Goal: Task Accomplishment & Management: Manage account settings

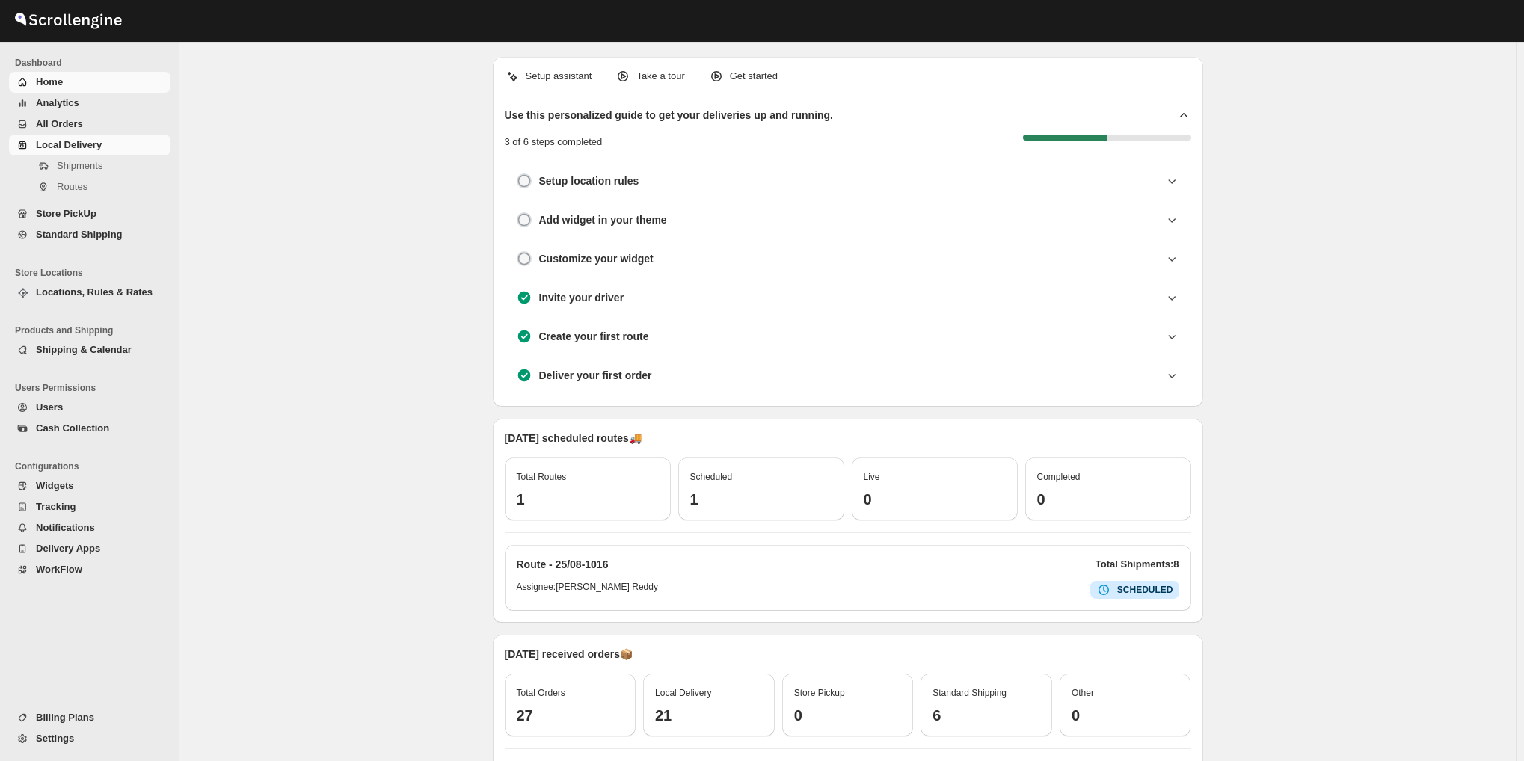
click at [51, 141] on span "Local Delivery" at bounding box center [69, 144] width 66 height 11
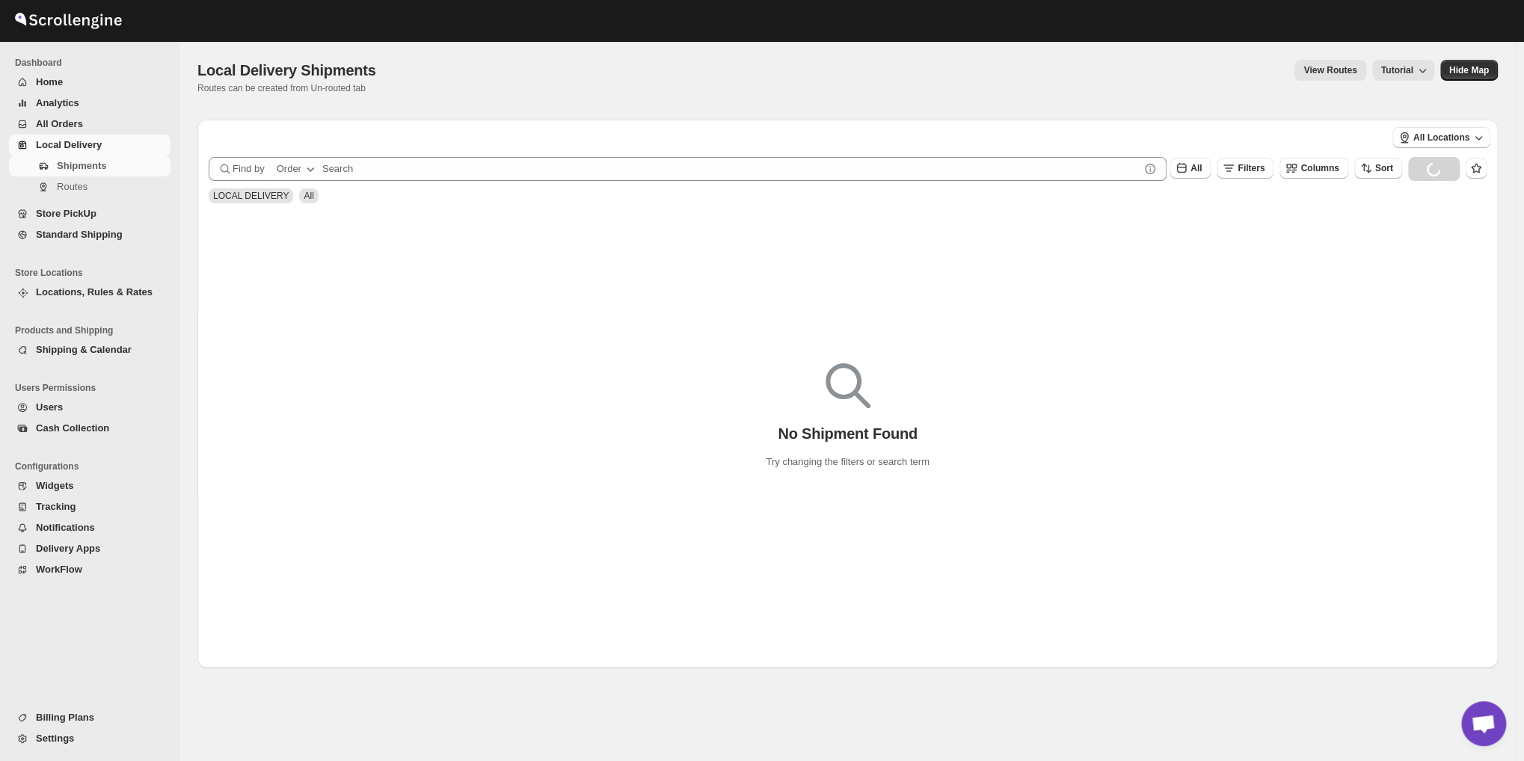
scroll to position [1778, 0]
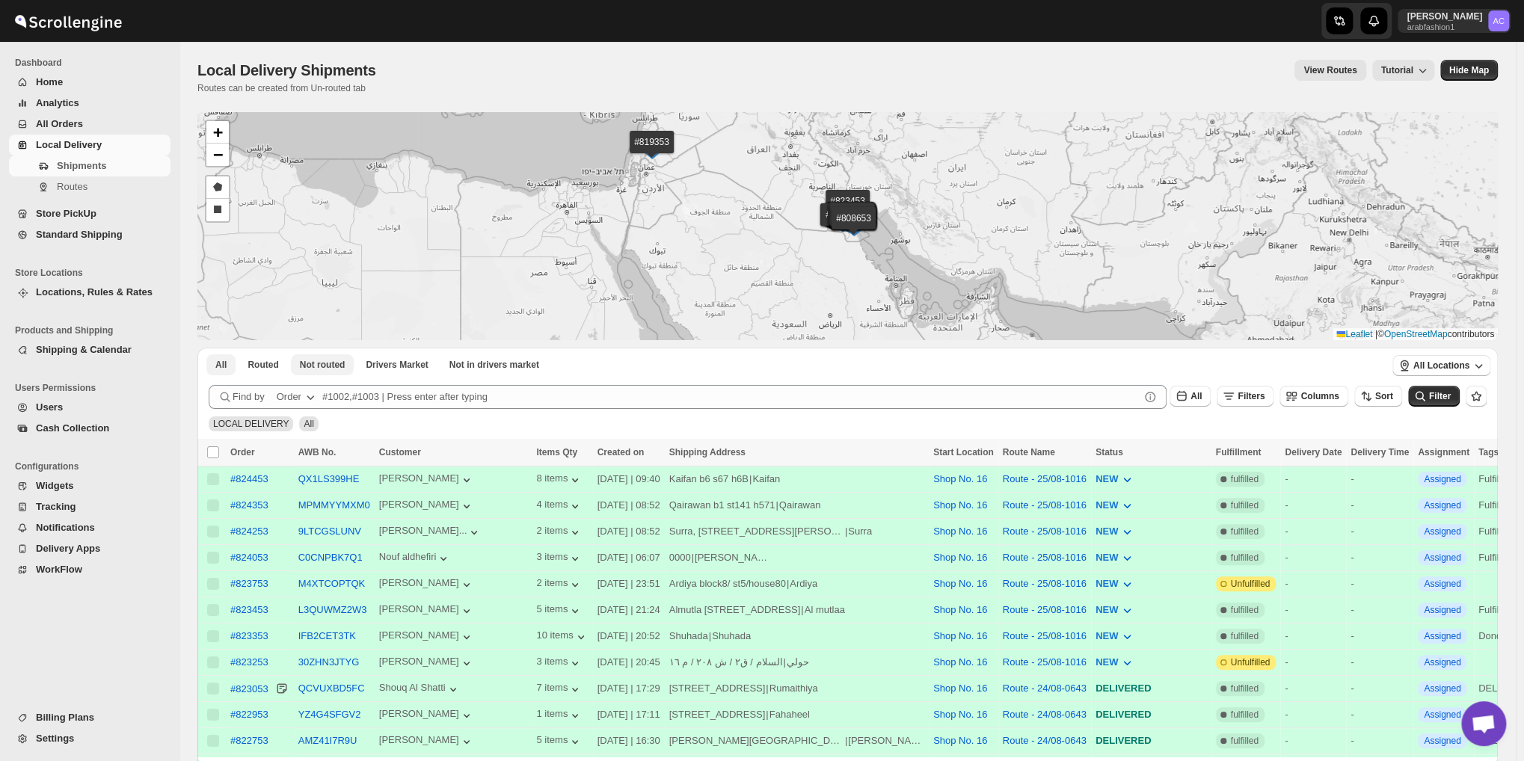
click at [338, 367] on span "Not routed" at bounding box center [323, 365] width 46 height 12
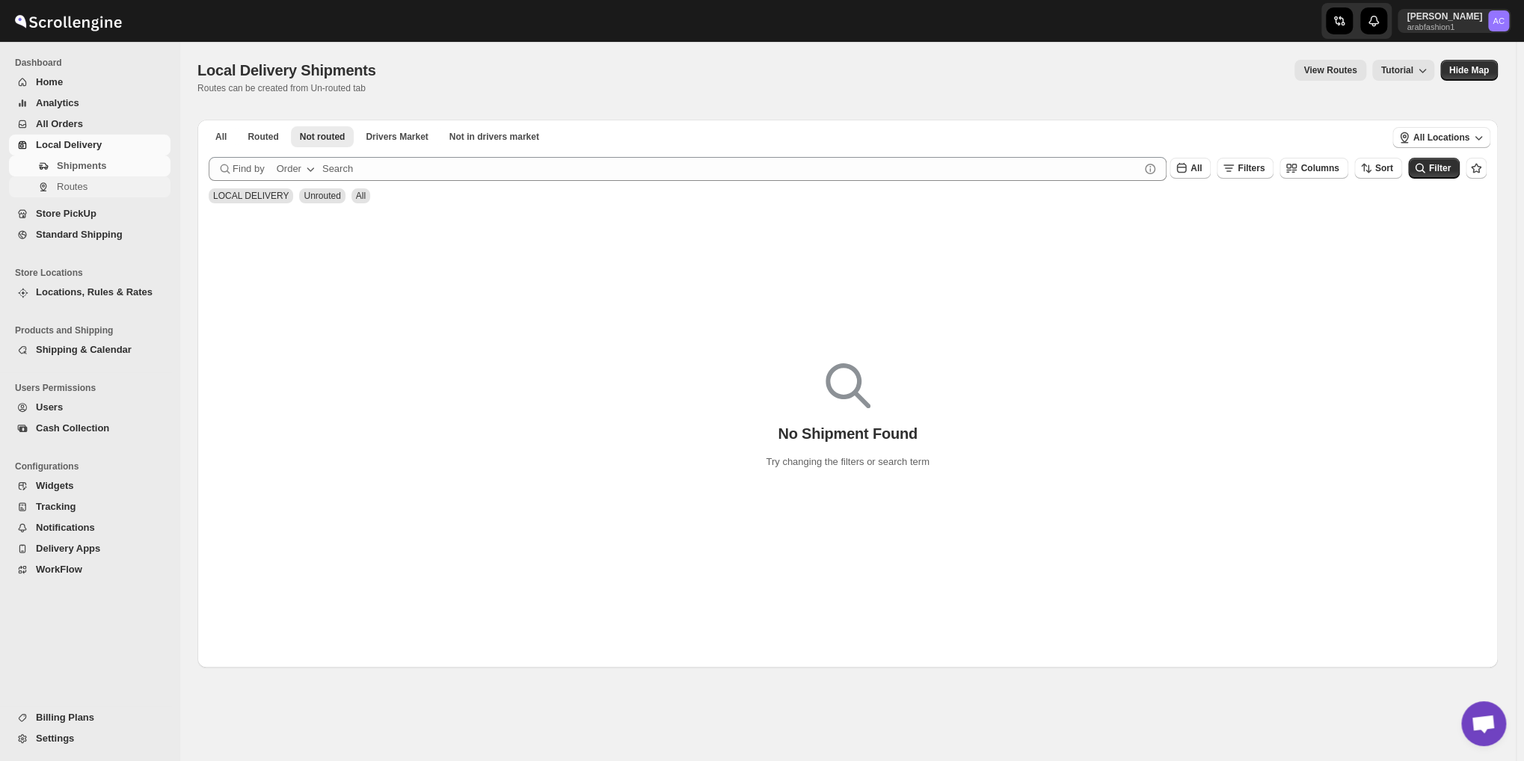
click at [77, 185] on span "Routes" at bounding box center [72, 186] width 31 height 11
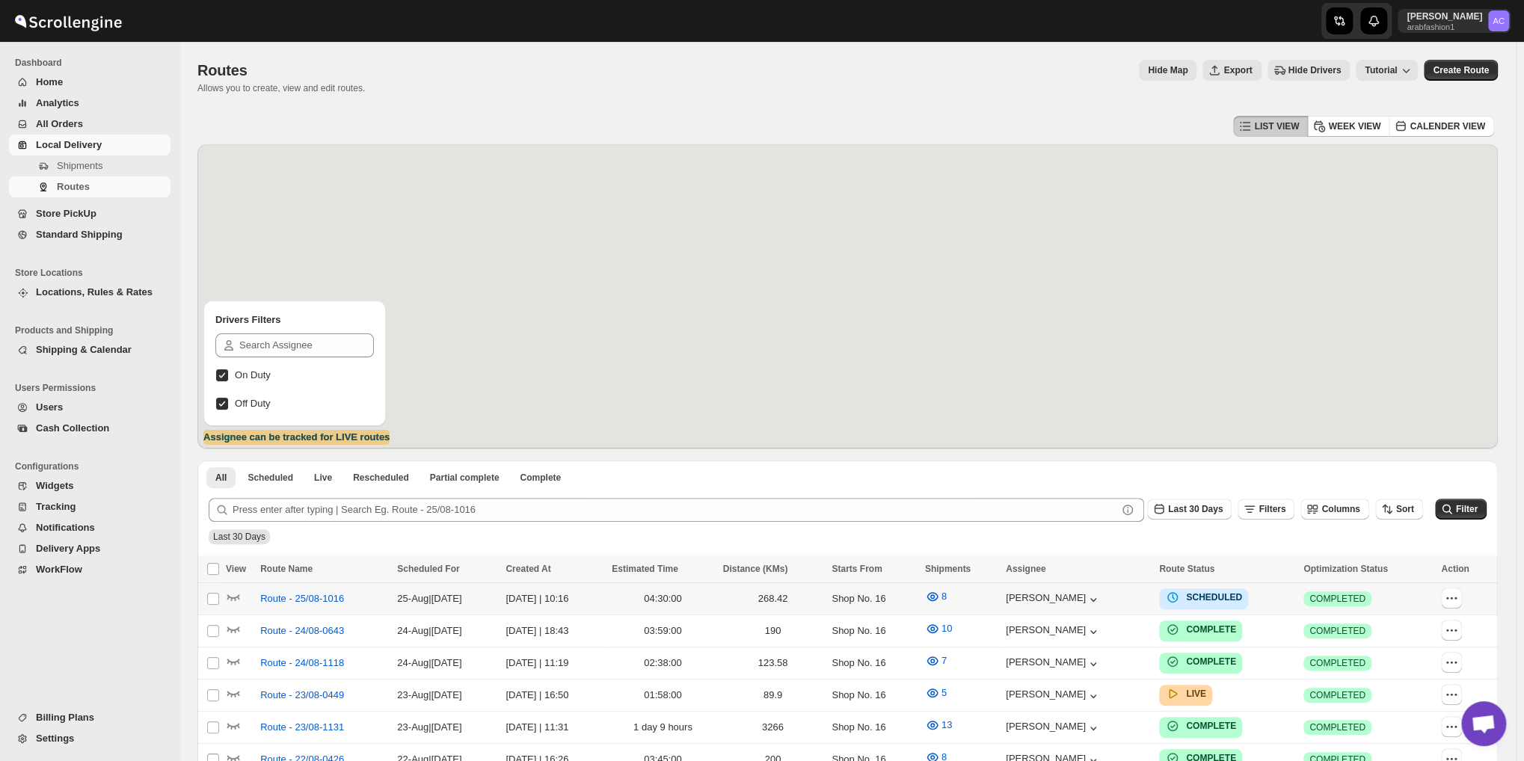
click at [1467, 587] on td at bounding box center [1467, 599] width 61 height 32
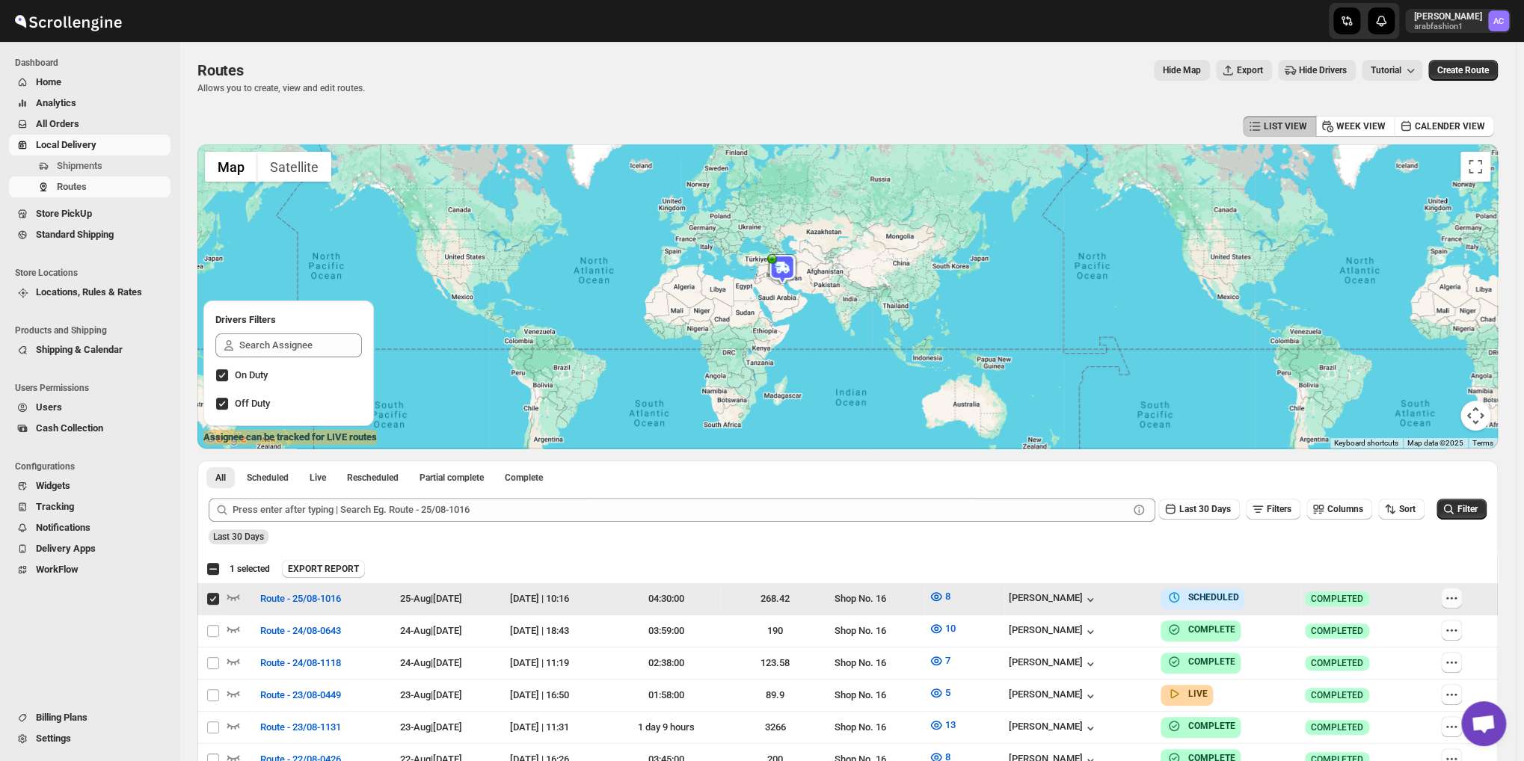
click at [1459, 601] on icon "button" at bounding box center [1451, 598] width 15 height 15
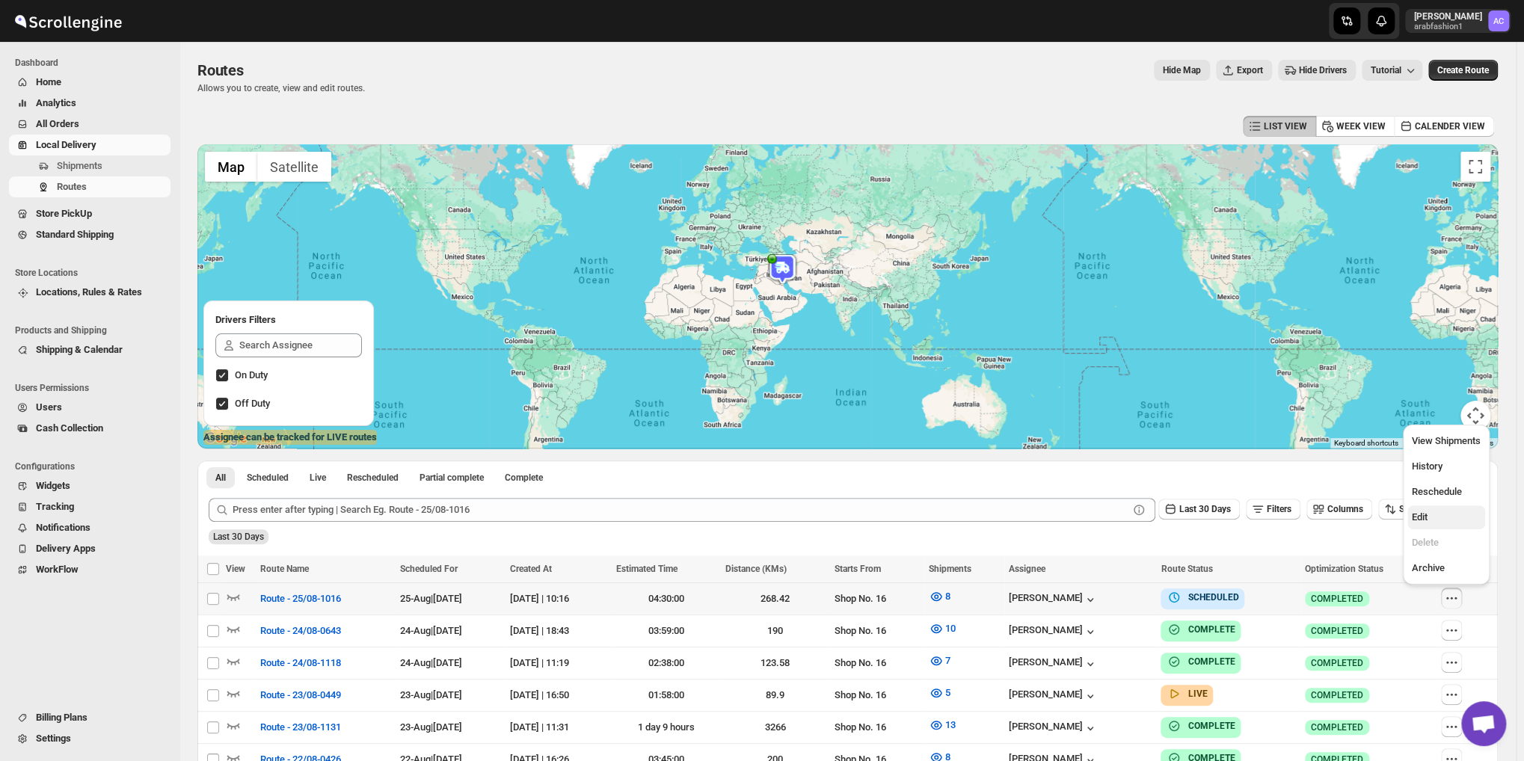
click at [1470, 511] on span "Edit" at bounding box center [1446, 517] width 69 height 15
checkbox input "true"
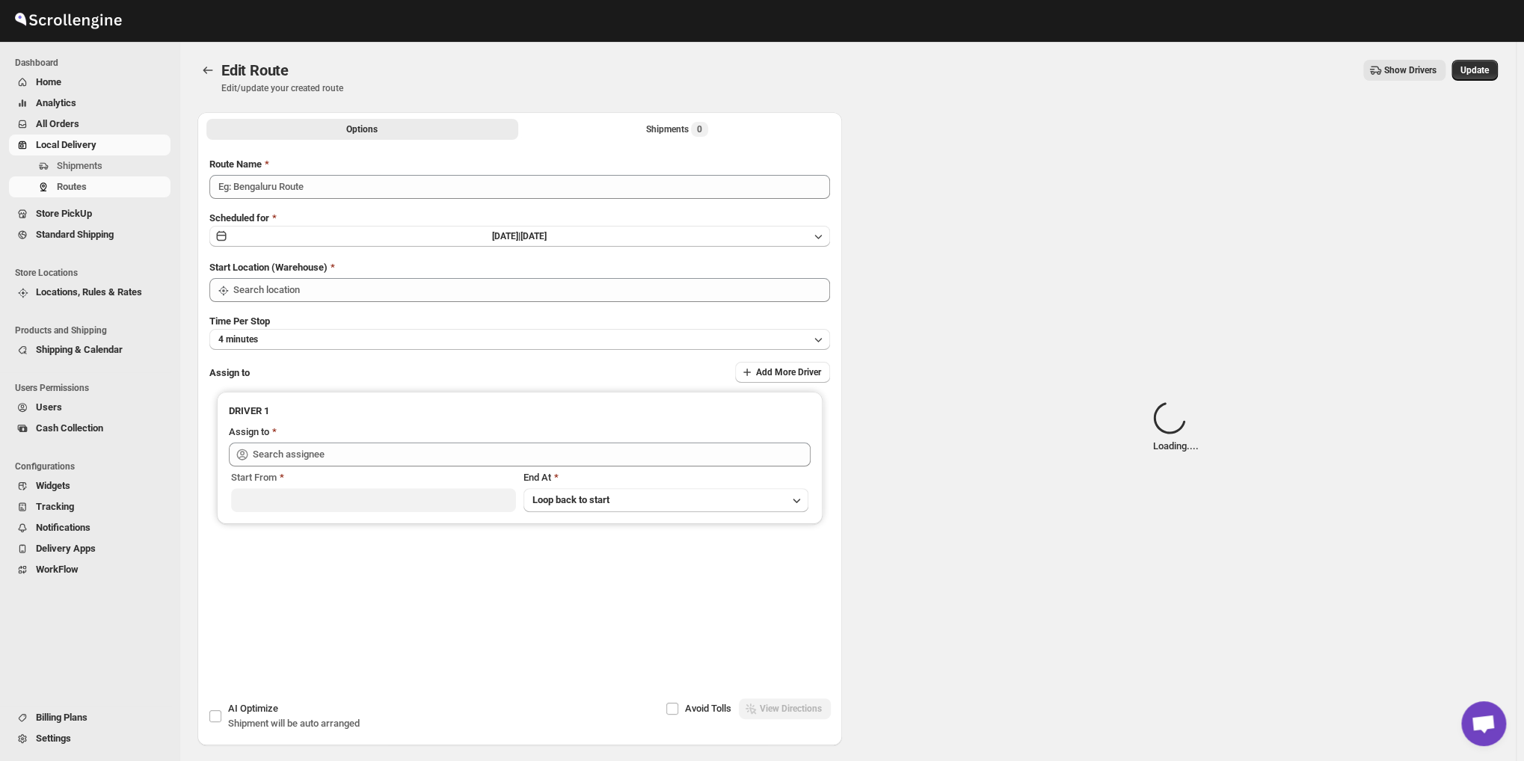
type input "Route - 25/08-1016"
type input "[PERSON_NAME] ([EMAIL_ADDRESS][DOMAIN_NAME])"
type input "Shop No. 16"
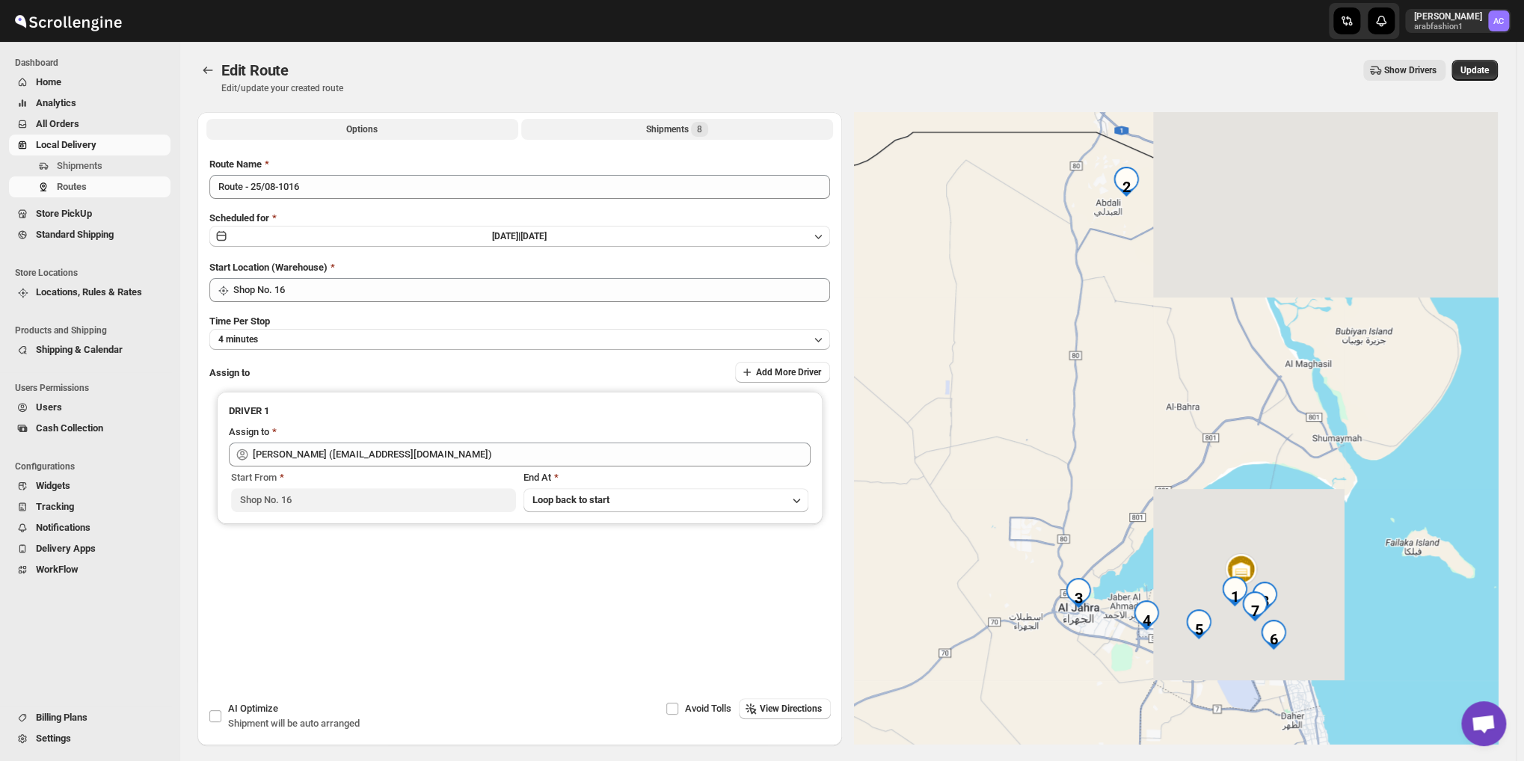
click at [648, 127] on div "Shipments 8" at bounding box center [677, 129] width 62 height 15
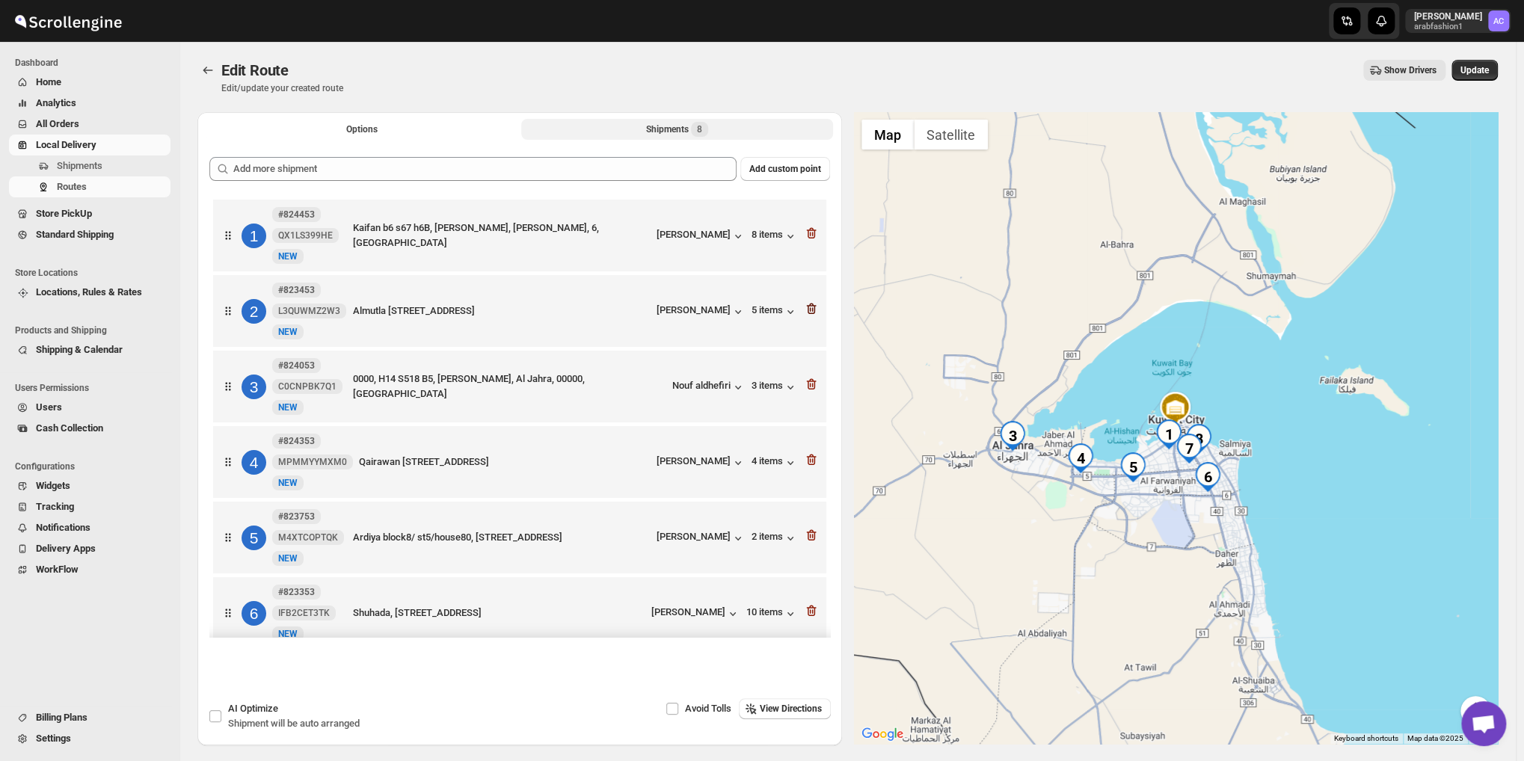
click at [805, 310] on icon "button" at bounding box center [811, 308] width 15 height 15
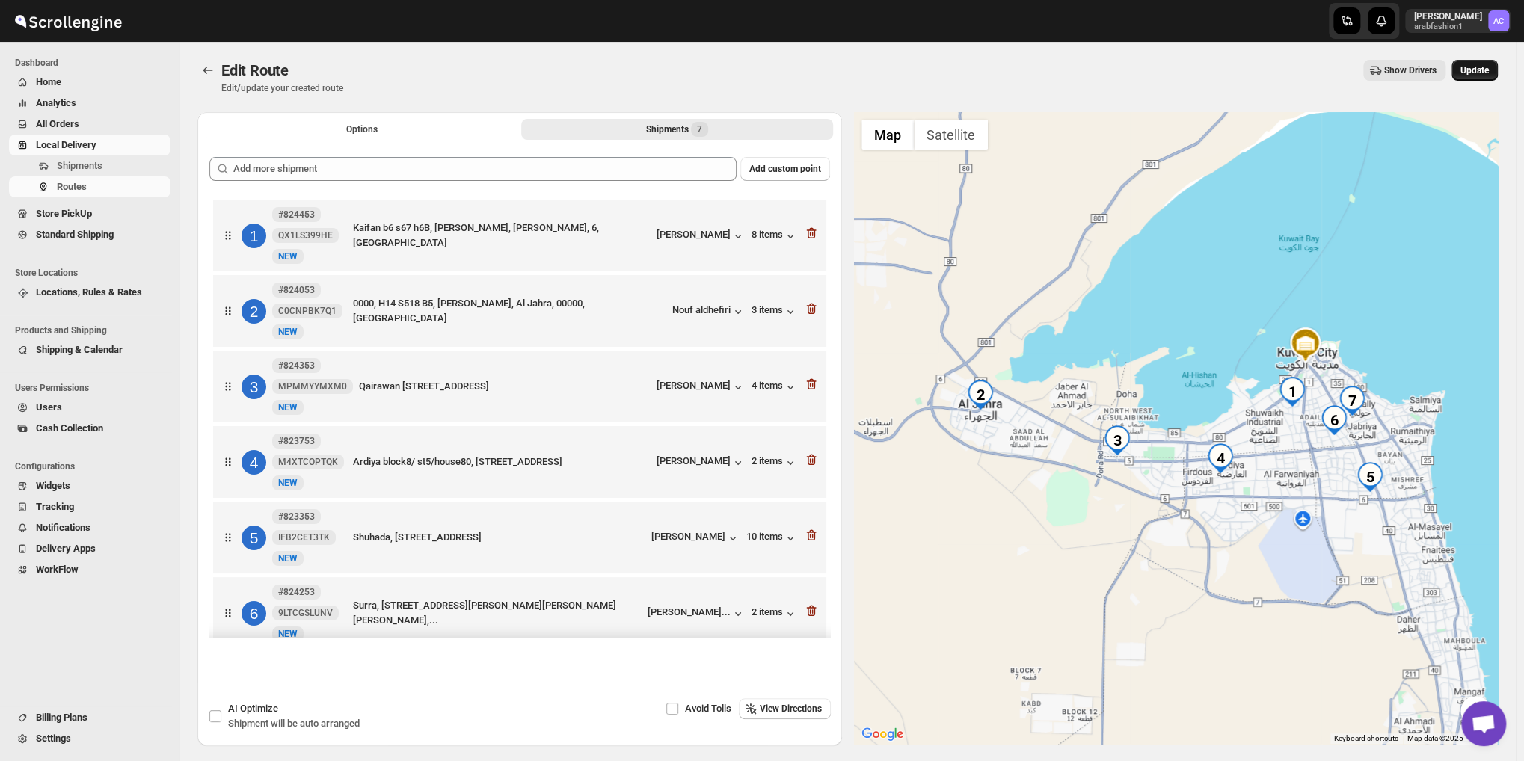
click at [1491, 62] on button "Update" at bounding box center [1475, 70] width 46 height 21
